Goal: Task Accomplishment & Management: Use online tool/utility

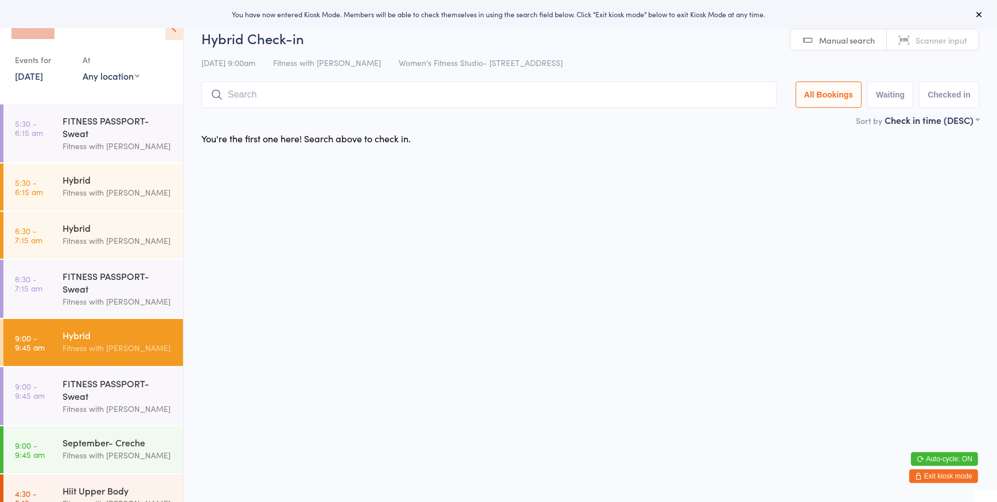
click at [109, 77] on select "Any location Women's Fitness Studio- [STREET_ADDRESS], [GEOGRAPHIC_DATA] Fitnes…" at bounding box center [111, 75] width 57 height 13
select select "0"
click at [83, 69] on select "Any location Women's Fitness Studio- [STREET_ADDRESS], [GEOGRAPHIC_DATA] Fitnes…" at bounding box center [111, 75] width 57 height 13
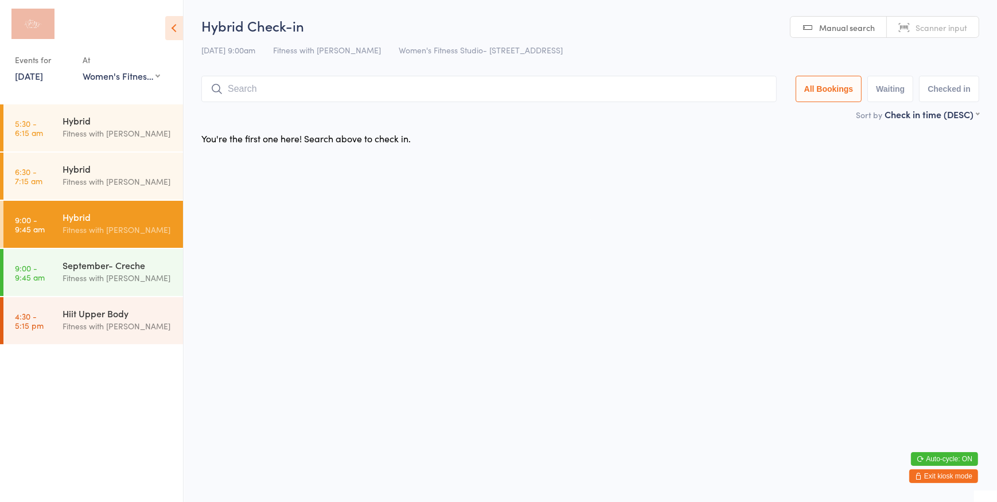
click at [951, 28] on span "Scanner input" at bounding box center [941, 27] width 52 height 11
click at [139, 258] on div "September- Creche Fitness with [PERSON_NAME]" at bounding box center [123, 271] width 120 height 45
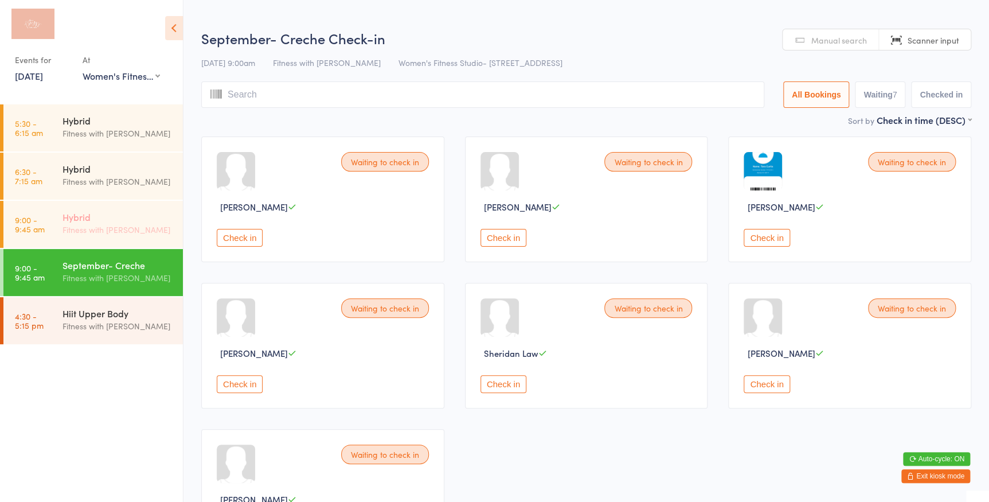
click at [168, 223] on div "Fitness with [PERSON_NAME]" at bounding box center [118, 229] width 111 height 13
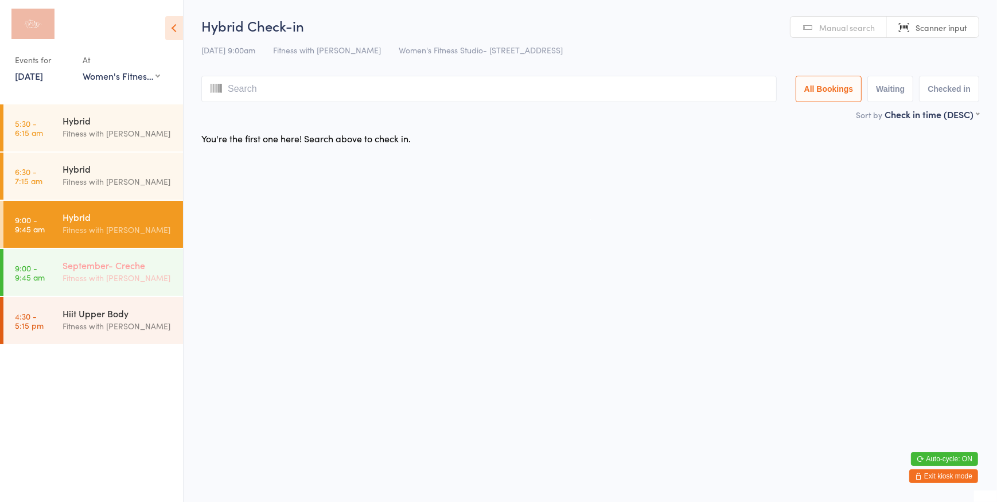
click at [153, 276] on div "Fitness with [PERSON_NAME]" at bounding box center [118, 277] width 111 height 13
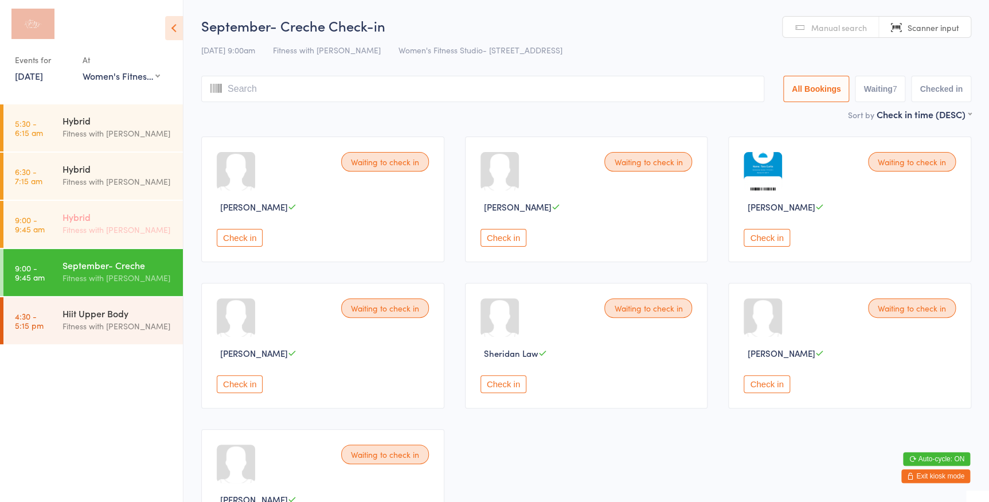
click at [163, 222] on div "Hybrid" at bounding box center [118, 216] width 111 height 13
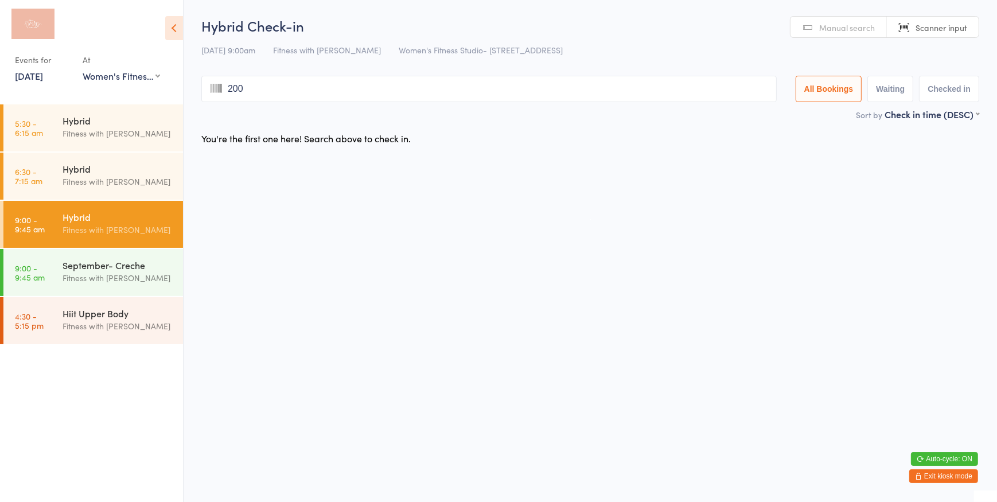
type input "2005"
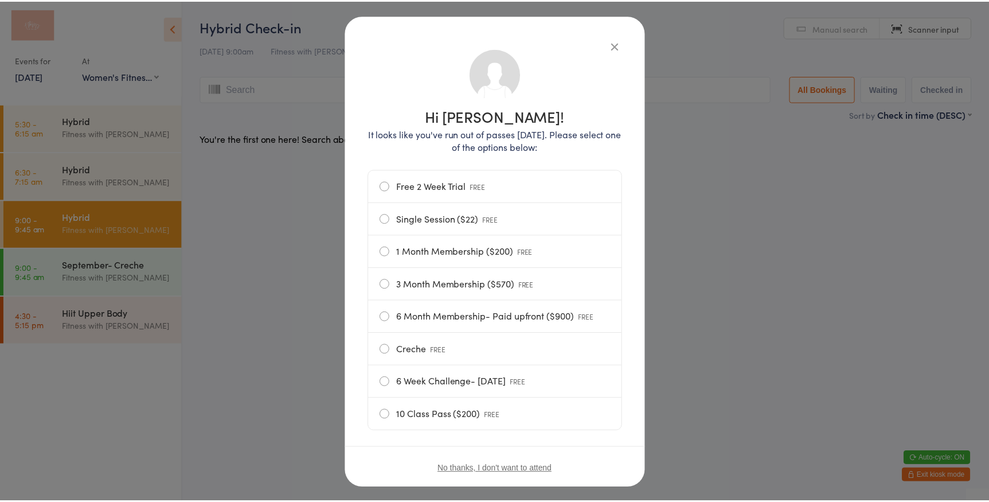
scroll to position [61, 0]
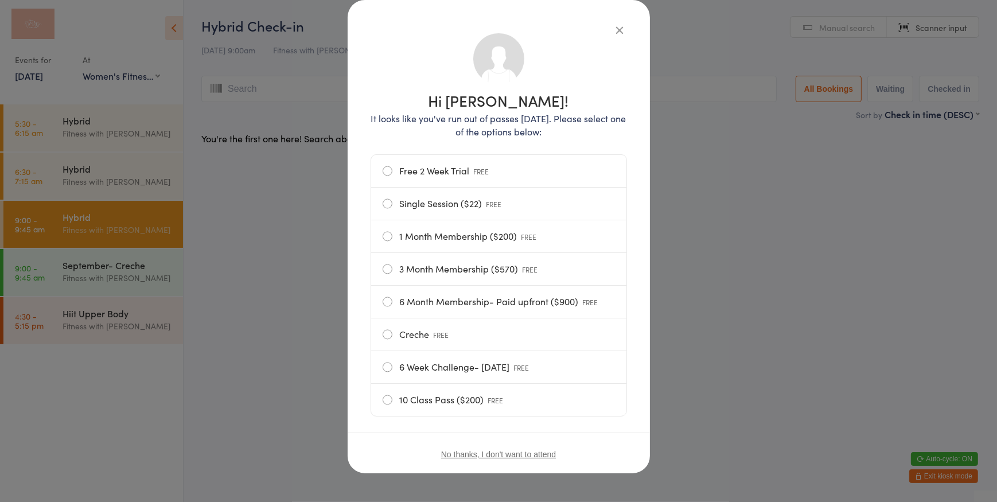
click at [383, 233] on label "1 Month Membership ($200) FREE" at bounding box center [499, 236] width 232 height 32
click at [0, 0] on input "1 Month Membership ($200) FREE" at bounding box center [0, 0] width 0 height 0
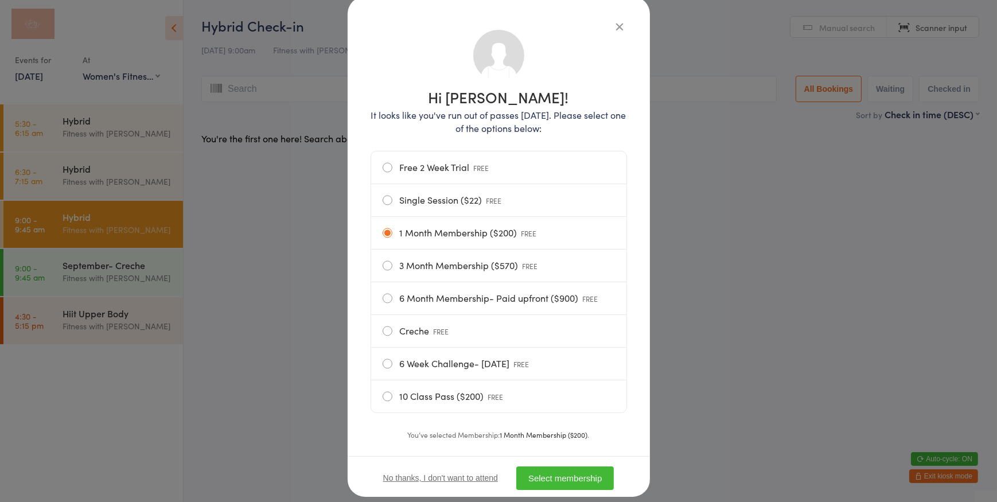
click at [560, 475] on button "Select membership" at bounding box center [564, 478] width 97 height 24
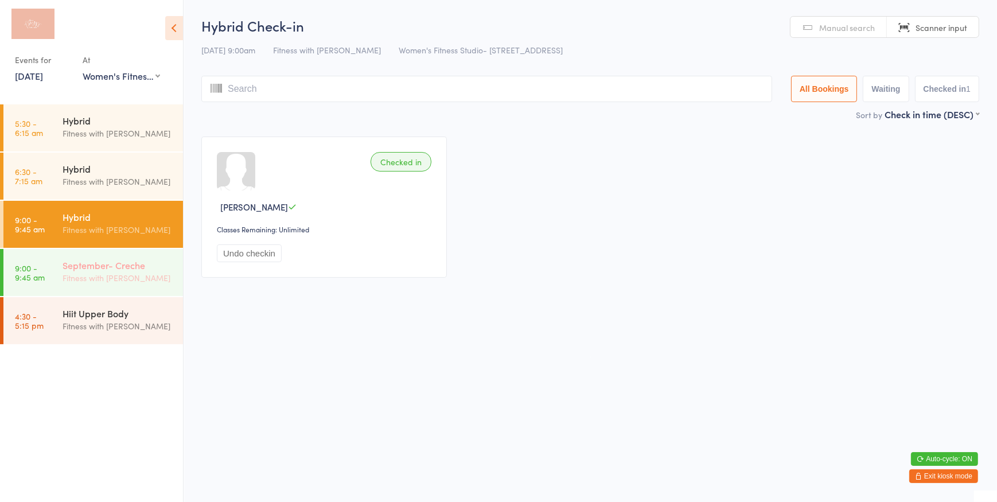
click at [143, 266] on div "September- Creche" at bounding box center [118, 265] width 111 height 13
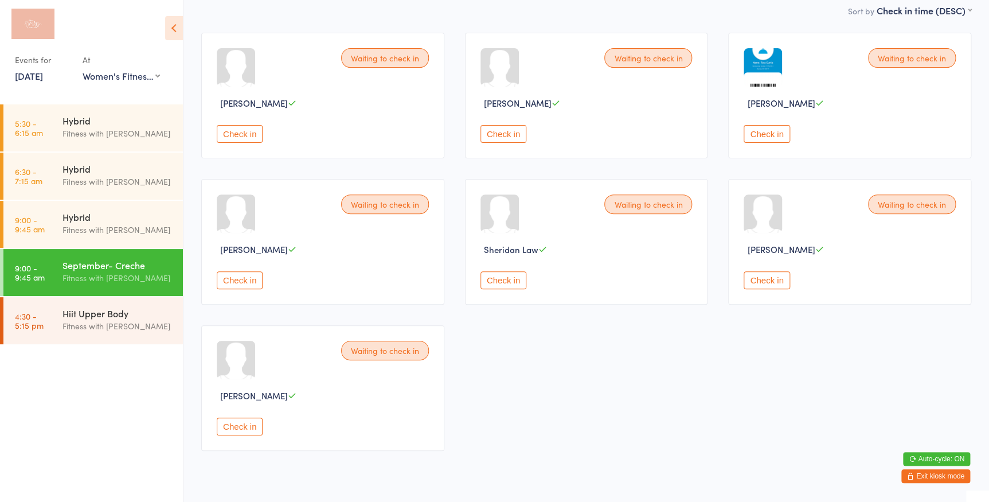
scroll to position [52, 0]
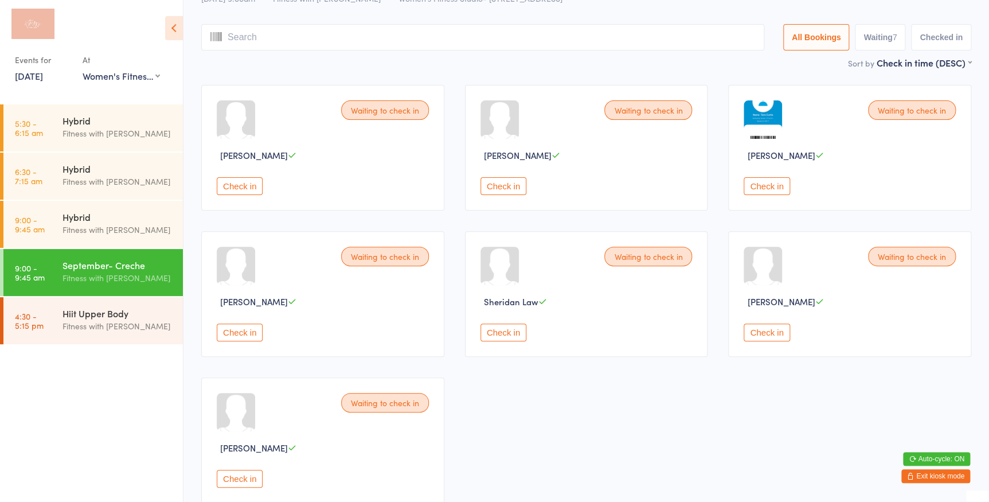
click at [755, 180] on button "Check in" at bounding box center [767, 186] width 46 height 18
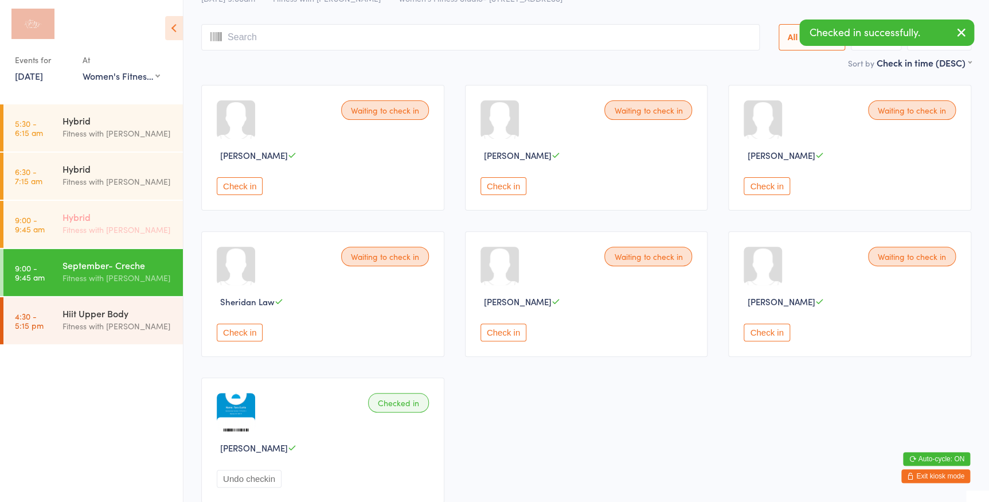
click at [97, 227] on div "Fitness with [PERSON_NAME]" at bounding box center [118, 229] width 111 height 13
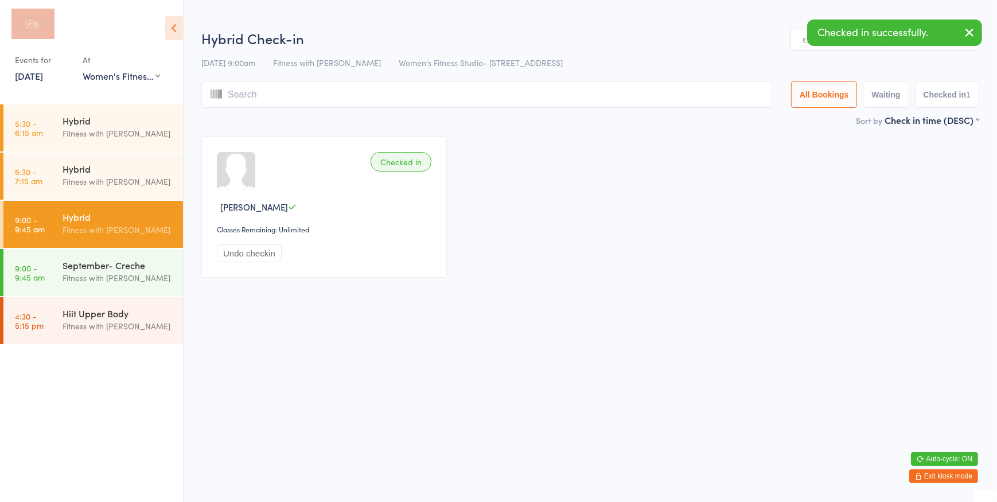
click at [519, 94] on input "search" at bounding box center [486, 94] width 571 height 26
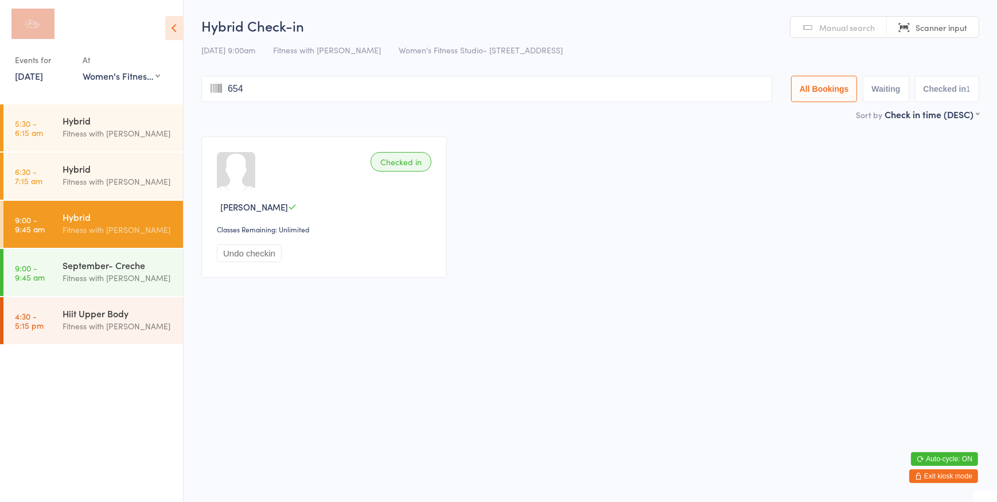
type input "6547"
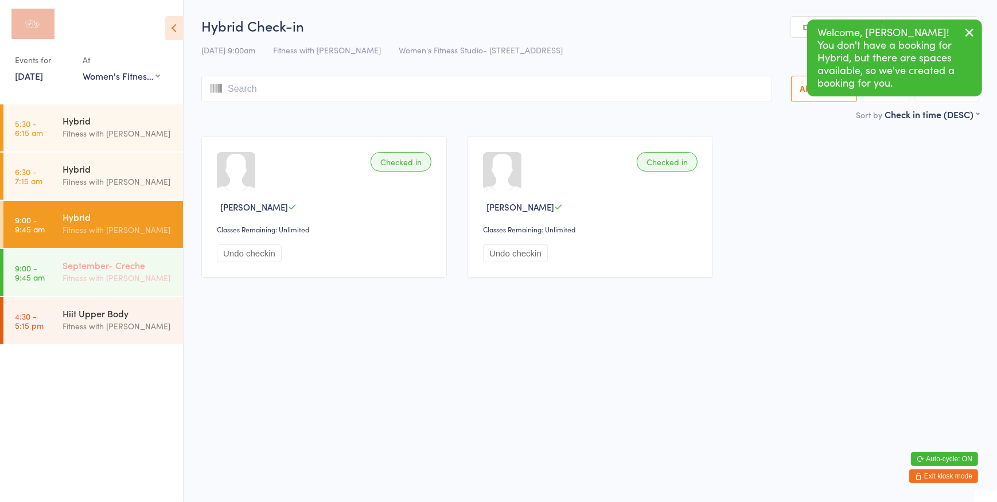
click at [155, 278] on div "Fitness with [PERSON_NAME]" at bounding box center [118, 277] width 111 height 13
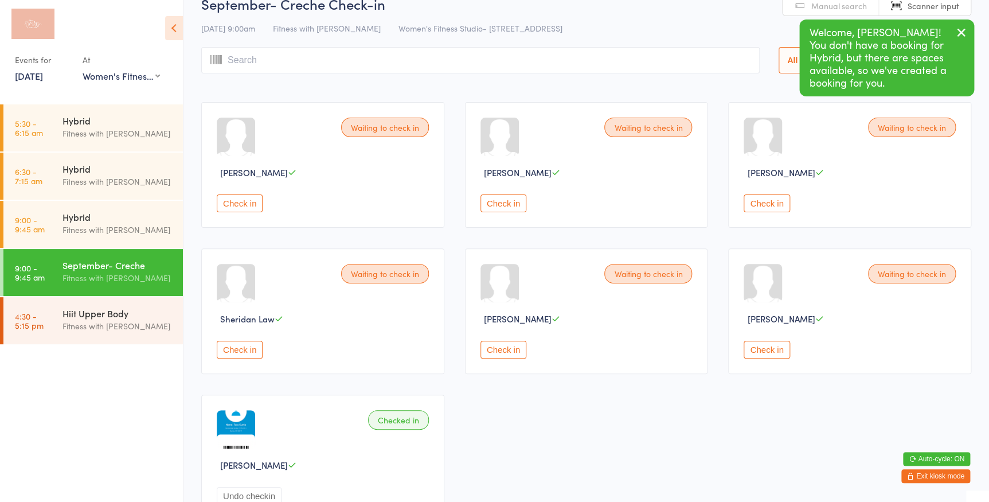
scroll to position [52, 0]
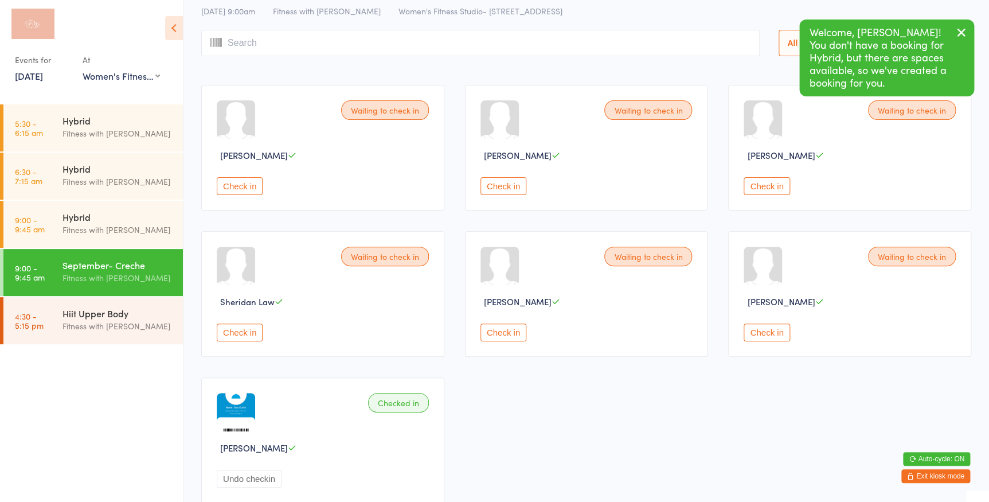
click at [508, 330] on button "Check in" at bounding box center [504, 332] width 46 height 18
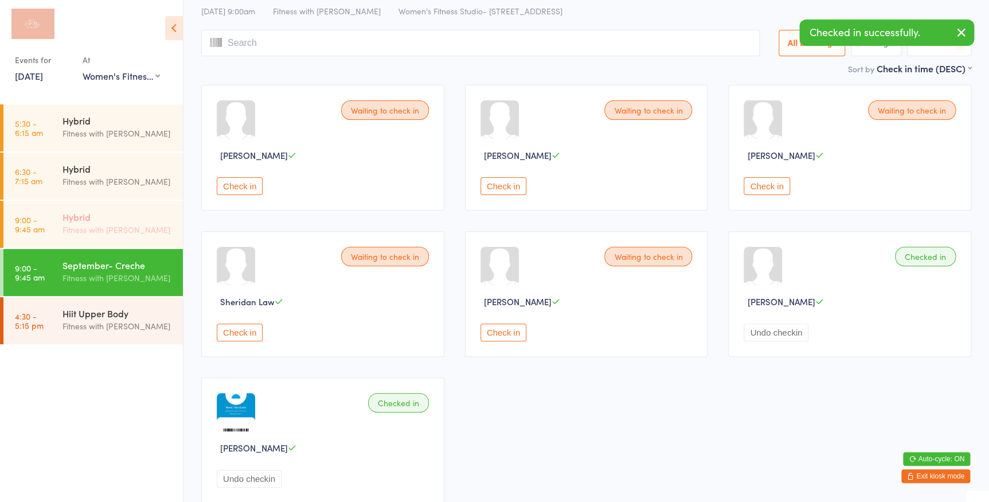
click at [127, 217] on div "Hybrid" at bounding box center [118, 216] width 111 height 13
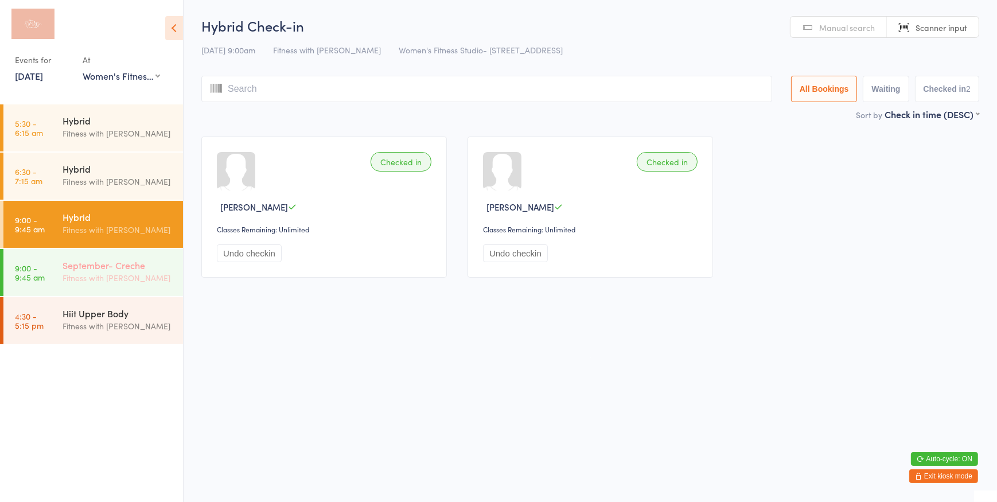
click at [149, 280] on div "Fitness with [PERSON_NAME]" at bounding box center [118, 277] width 111 height 13
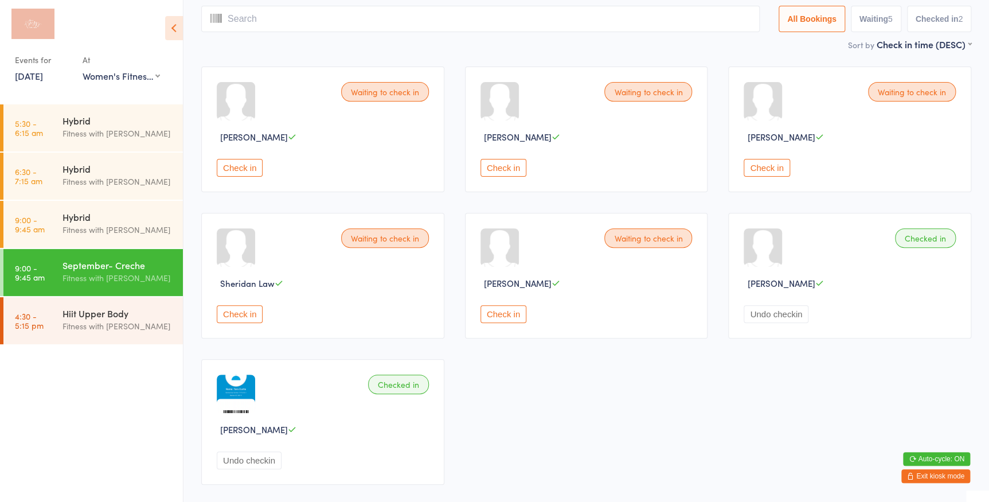
scroll to position [52, 0]
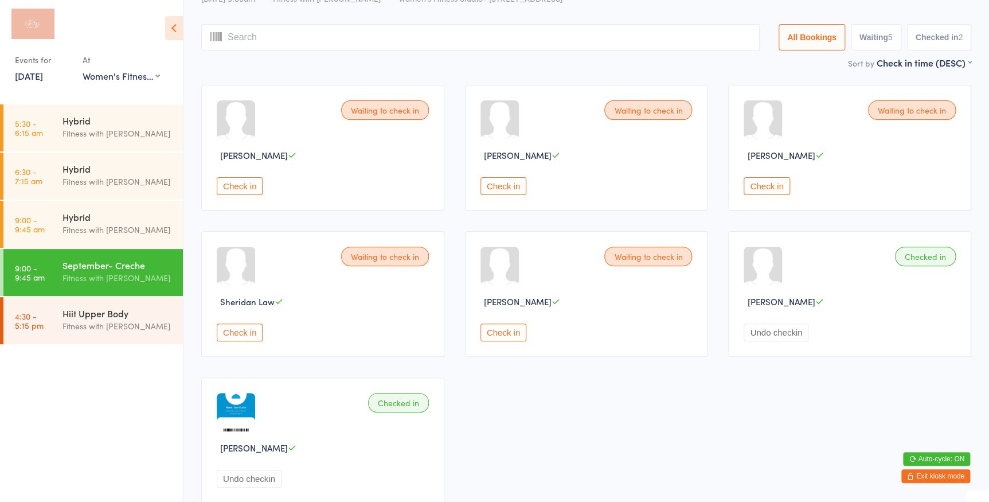
click at [753, 184] on button "Check in" at bounding box center [767, 186] width 46 height 18
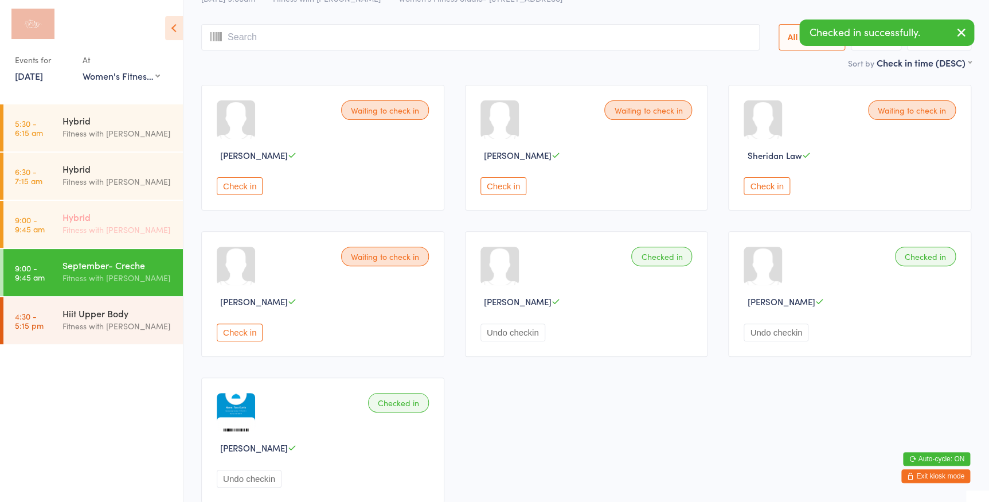
click at [170, 222] on div "Hybrid" at bounding box center [118, 216] width 111 height 13
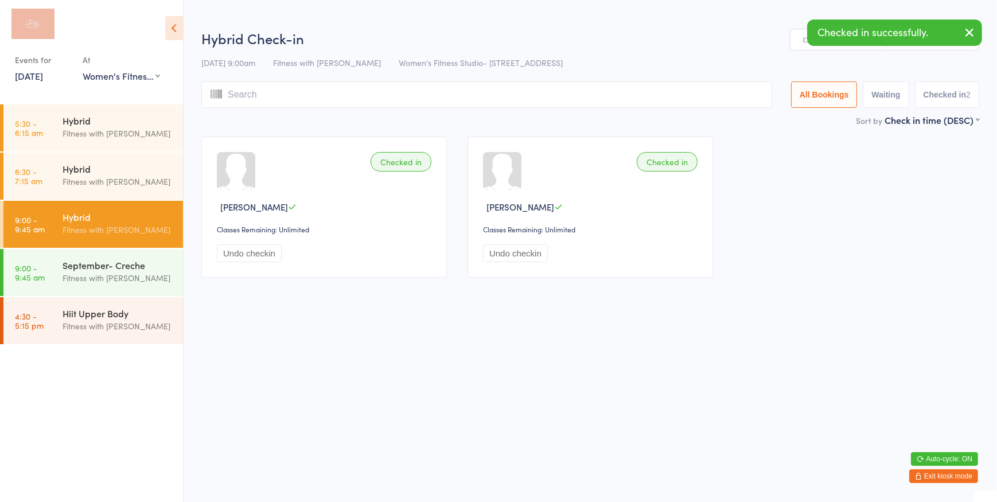
click at [971, 34] on icon "button" at bounding box center [969, 32] width 14 height 14
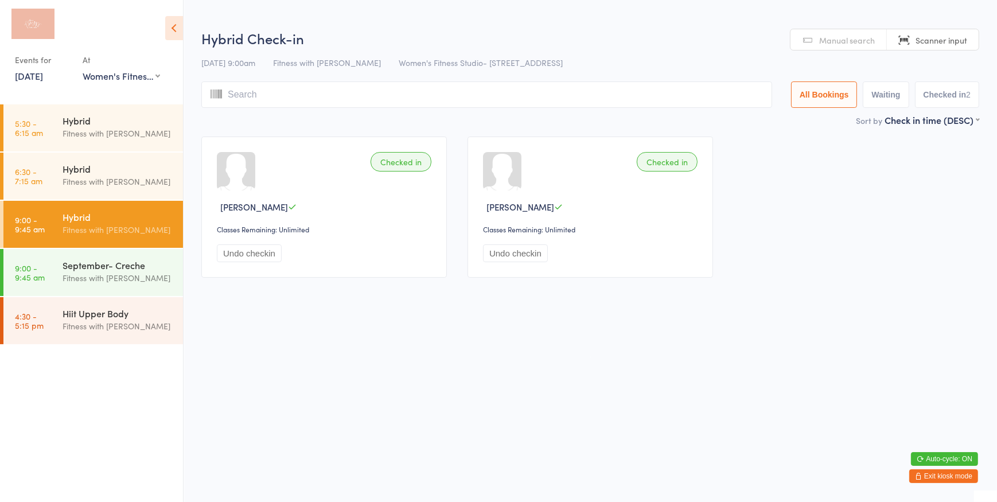
click at [716, 92] on input "search" at bounding box center [486, 94] width 571 height 26
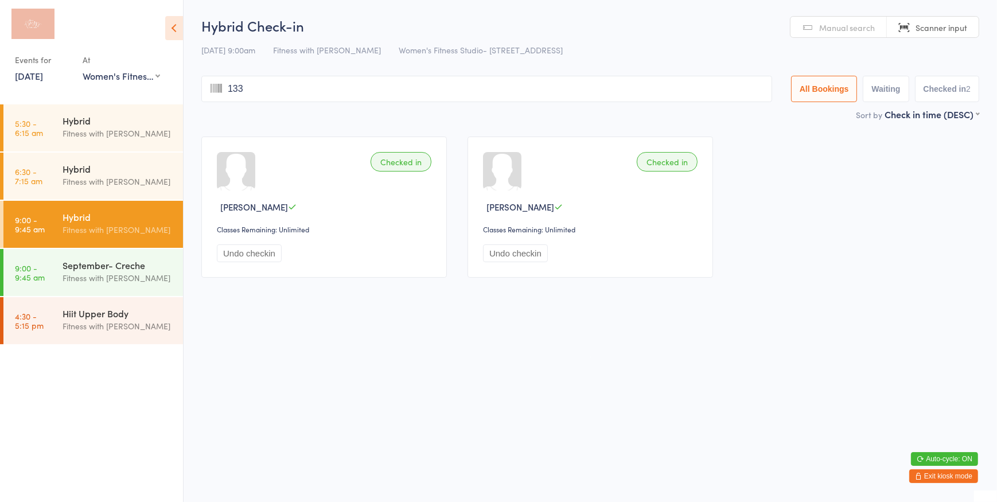
type input "1337"
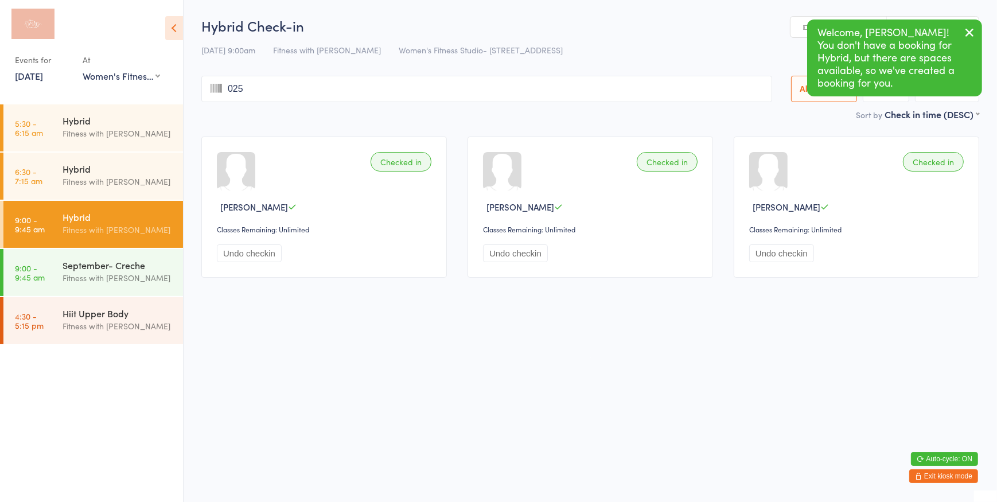
type input "0257"
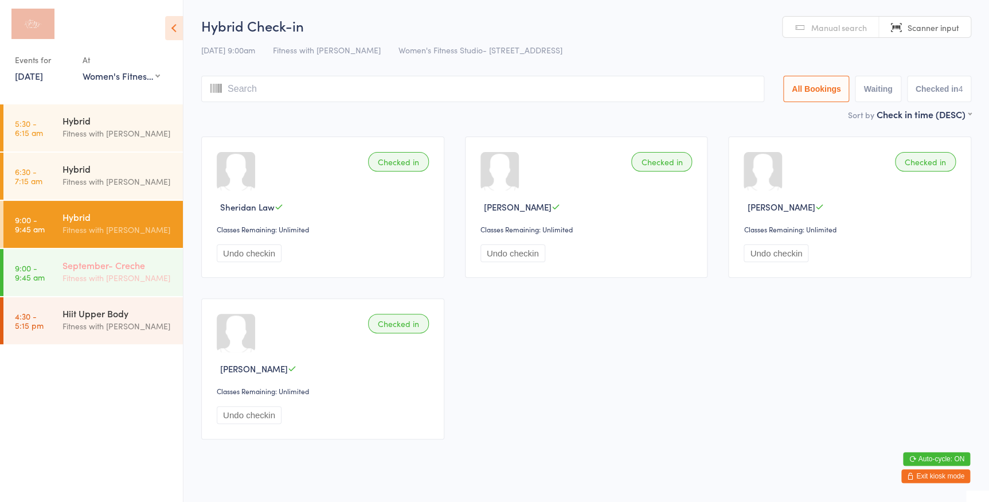
click at [163, 272] on div "Fitness with [PERSON_NAME]" at bounding box center [118, 277] width 111 height 13
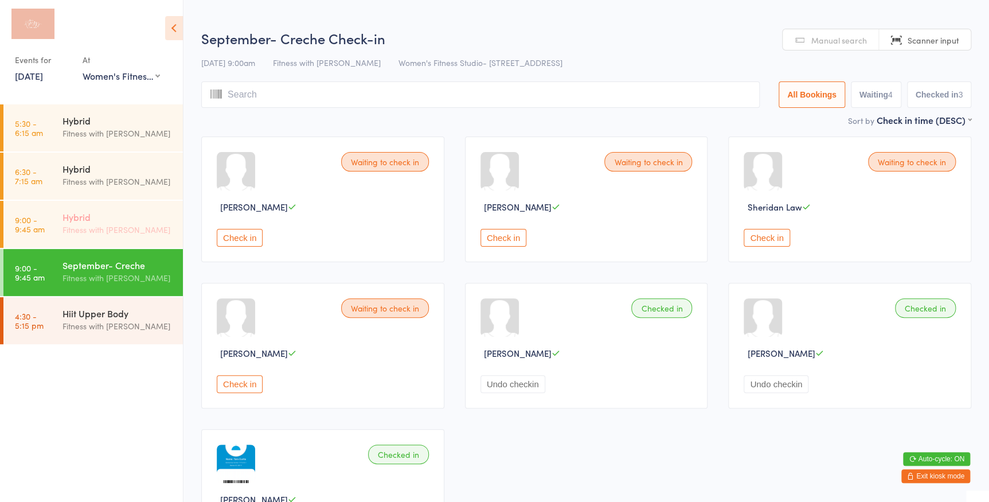
click at [138, 204] on div "Hybrid Fitness with [PERSON_NAME]" at bounding box center [123, 223] width 120 height 45
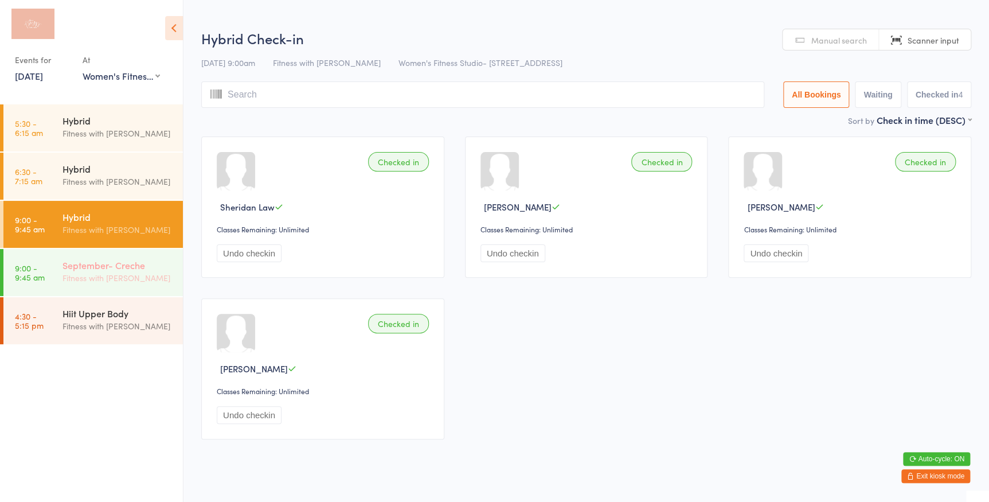
click at [166, 267] on div "September- Creche" at bounding box center [118, 265] width 111 height 13
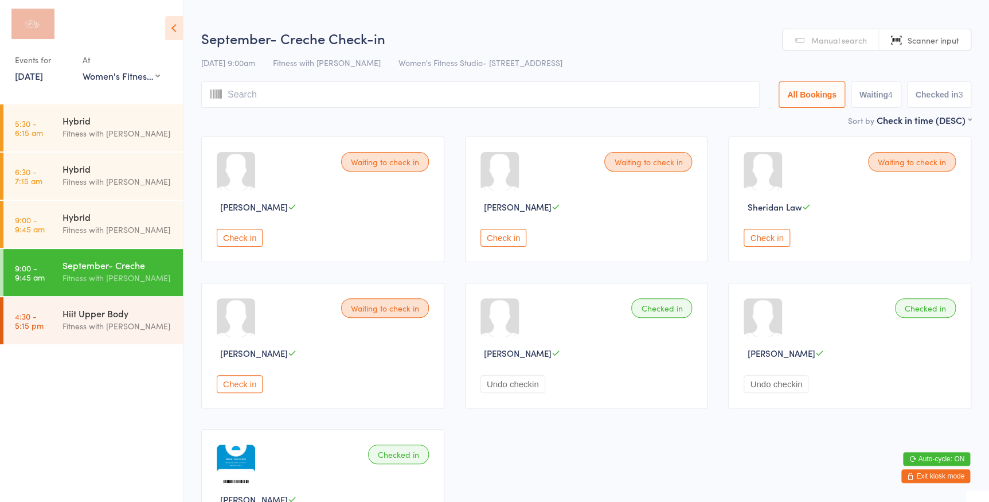
click at [750, 241] on button "Check in" at bounding box center [767, 238] width 46 height 18
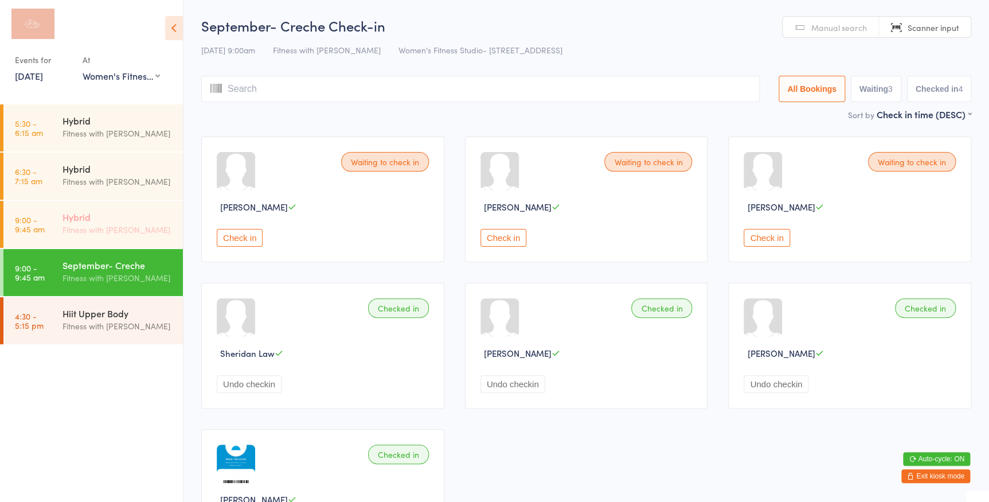
click at [145, 231] on div "Fitness with [PERSON_NAME]" at bounding box center [118, 229] width 111 height 13
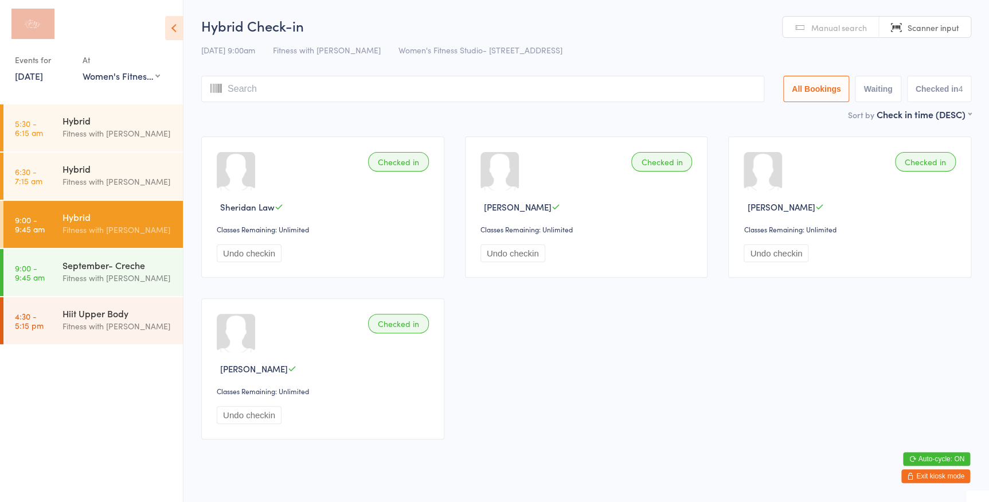
click at [846, 28] on span "Manual search" at bounding box center [840, 27] width 56 height 11
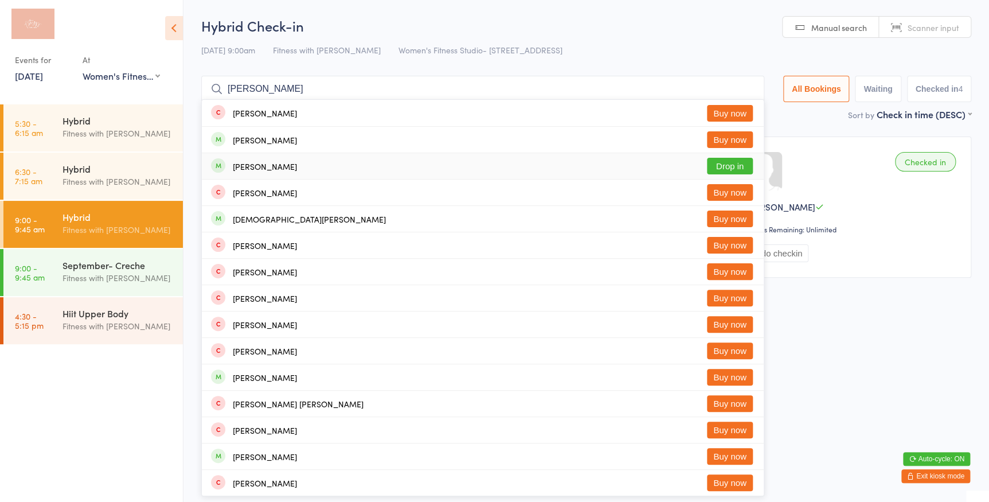
type input "[PERSON_NAME]"
click at [725, 162] on button "Drop in" at bounding box center [730, 166] width 46 height 17
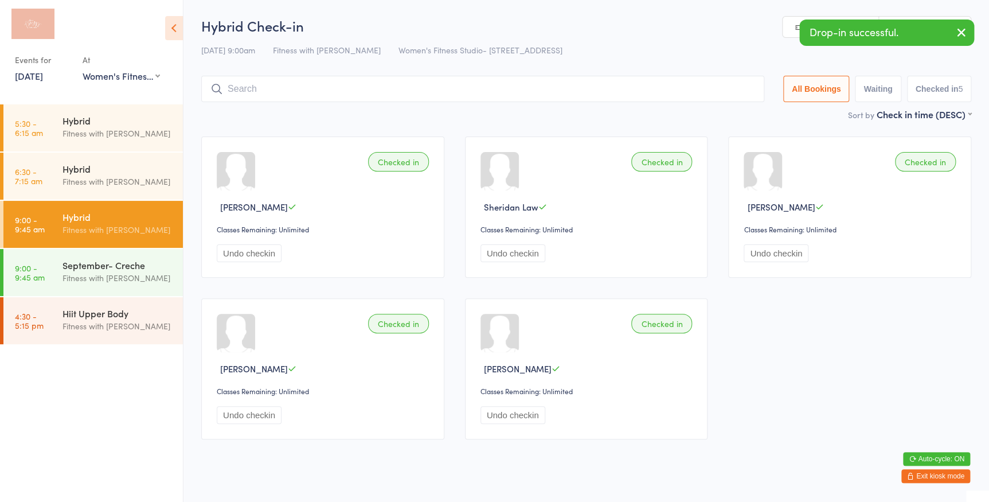
click at [961, 34] on icon "button" at bounding box center [962, 32] width 14 height 14
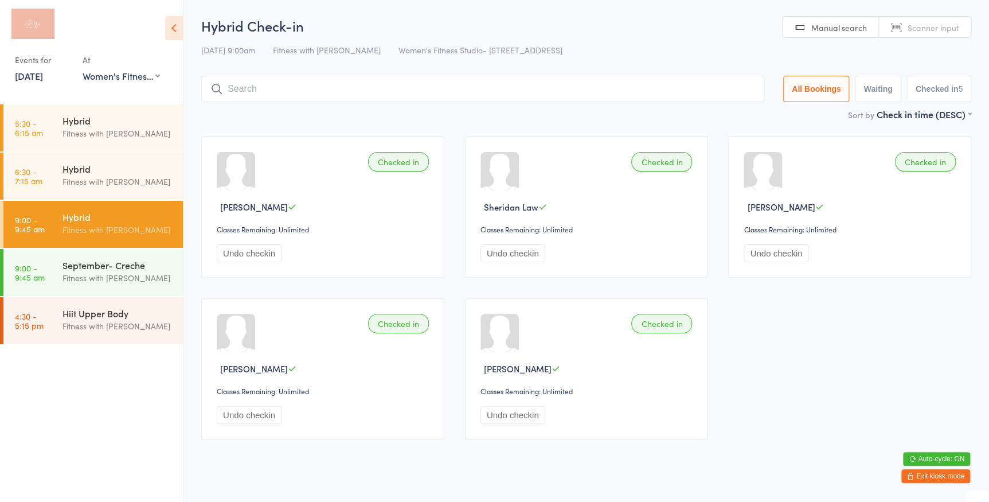
click at [961, 34] on link "Scanner input" at bounding box center [925, 28] width 92 height 22
click at [175, 269] on div "September- Creche Fitness with [PERSON_NAME]" at bounding box center [123, 271] width 120 height 45
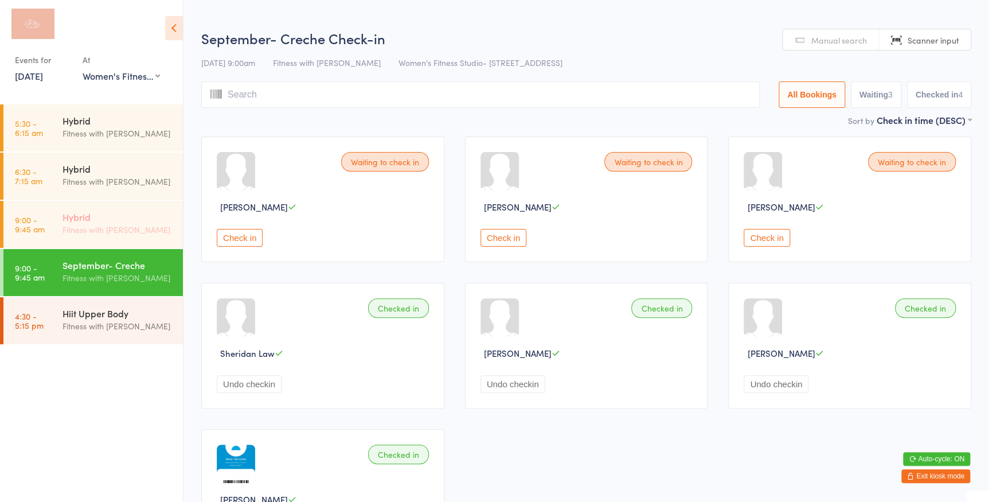
click at [152, 214] on div "Hybrid" at bounding box center [118, 216] width 111 height 13
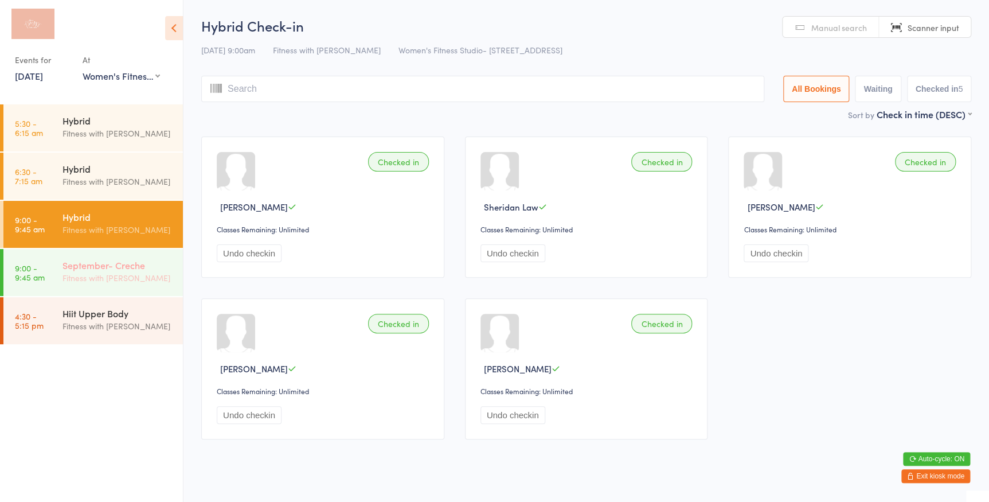
click at [111, 274] on div "Fitness with [PERSON_NAME]" at bounding box center [118, 277] width 111 height 13
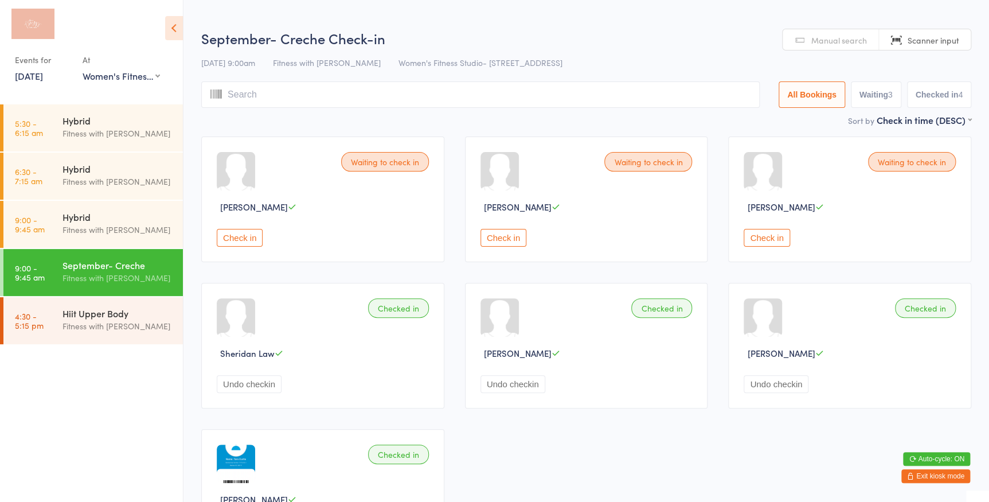
click at [517, 237] on button "Check in" at bounding box center [504, 238] width 46 height 18
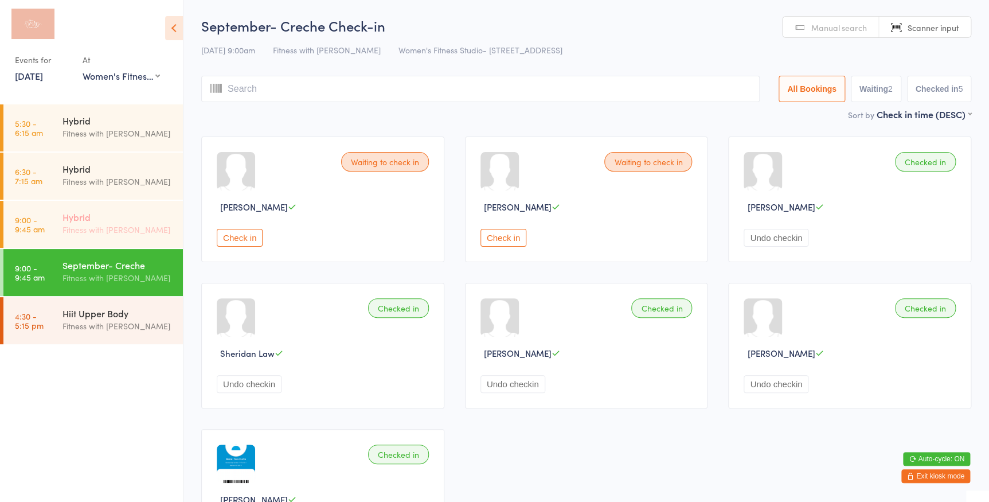
click at [110, 228] on div "Fitness with [PERSON_NAME]" at bounding box center [118, 229] width 111 height 13
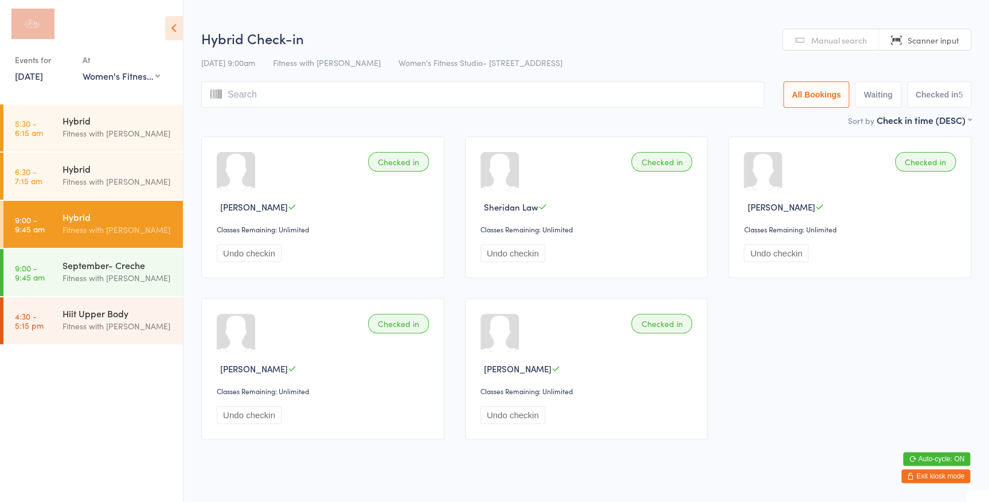
click at [812, 38] on span "Manual search" at bounding box center [840, 39] width 56 height 11
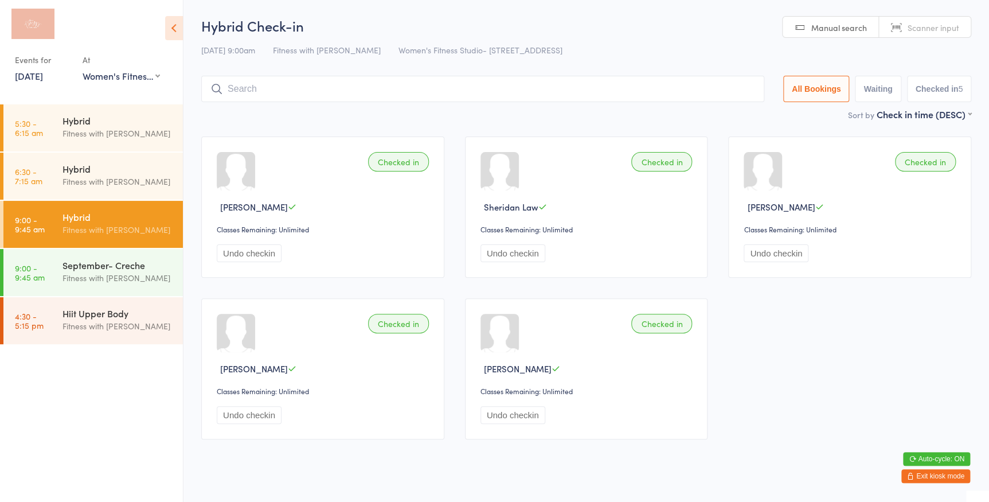
click at [812, 38] on div "Hybrid Check-in [DATE] 9:00am Fitness with [PERSON_NAME] Women's Fitness Studio…" at bounding box center [586, 62] width 770 height 92
click at [824, 23] on span "Manual search" at bounding box center [840, 27] width 56 height 11
click at [838, 36] on link "Manual search" at bounding box center [831, 28] width 96 height 22
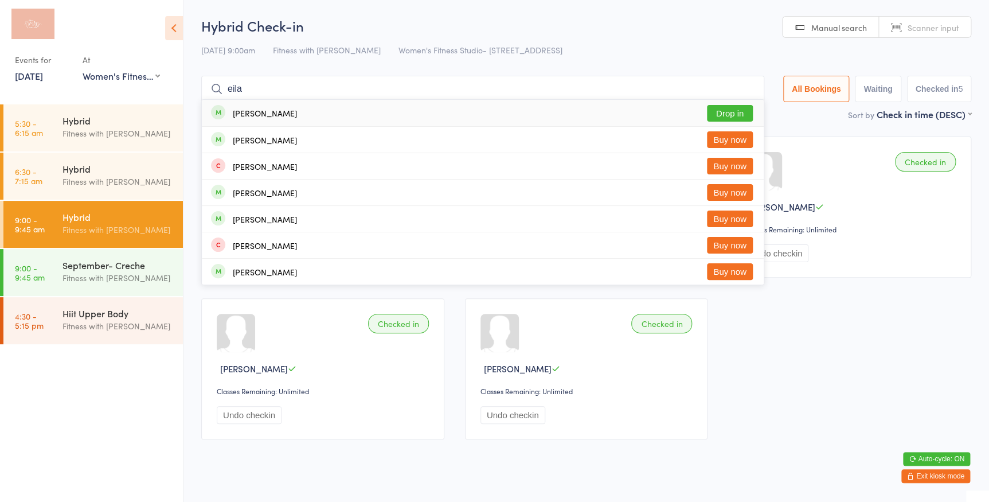
type input "eila"
click at [739, 112] on button "Drop in" at bounding box center [730, 113] width 46 height 17
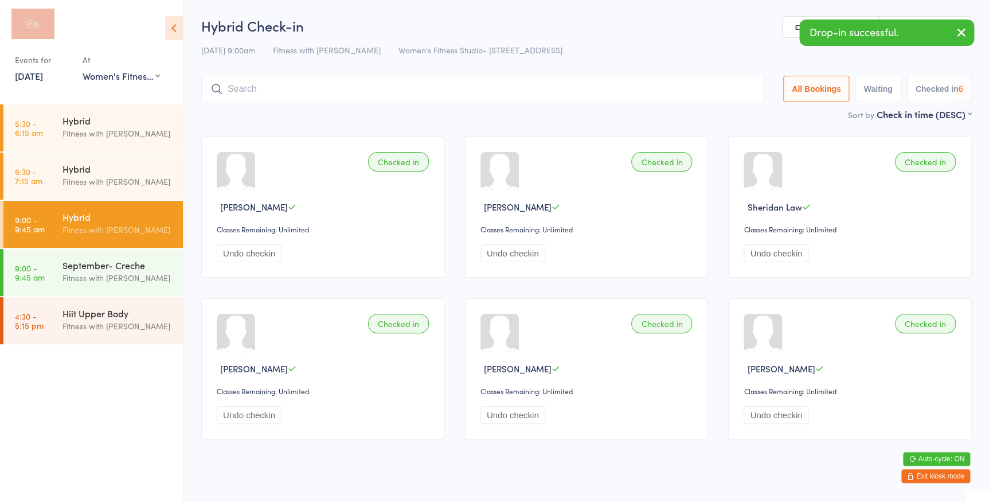
click at [786, 24] on link "Manual search" at bounding box center [831, 28] width 96 height 22
